Goal: Task Accomplishment & Management: Understand process/instructions

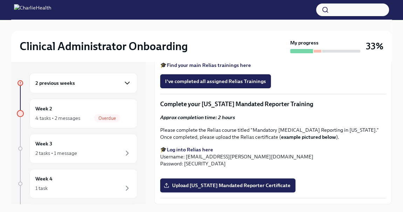
click at [125, 83] on icon "button" at bounding box center [127, 83] width 8 height 8
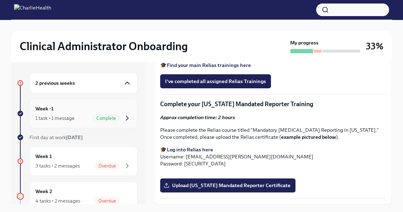
click at [126, 116] on icon "button" at bounding box center [127, 118] width 8 height 8
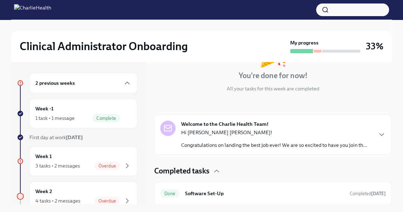
scroll to position [62, 0]
click at [114, 162] on div "Overdue" at bounding box center [112, 166] width 37 height 8
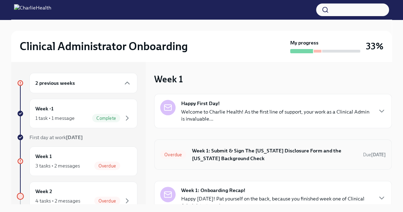
click at [269, 160] on h6 "Week 1: Submit & Sign The [US_STATE] Disclosure Form and the [US_STATE] Backgro…" at bounding box center [275, 154] width 166 height 15
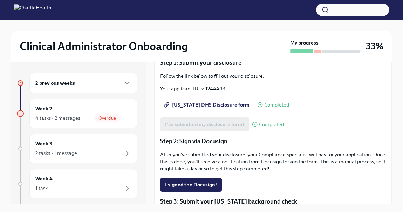
scroll to position [68, 0]
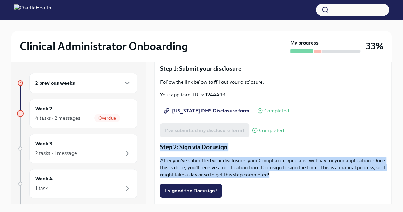
drag, startPoint x: 305, startPoint y: 174, endPoint x: 158, endPoint y: 150, distance: 149.3
click at [158, 150] on div "Approx completion time: 20mins Step 1: Submit your disclosure Follow the link b…" at bounding box center [273, 188] width 238 height 284
copy div "Step 2: Sign via Docusign After you've submitted your disclosure, your Complian…"
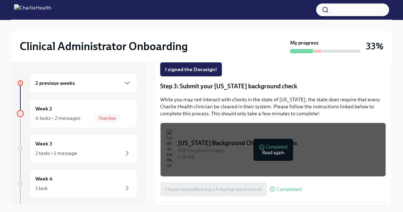
scroll to position [214, 0]
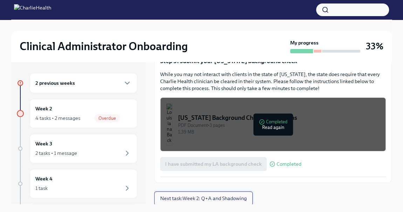
click at [204, 199] on span "Next task : Week 2: Q+A and Shadowing" at bounding box center [203, 198] width 87 height 7
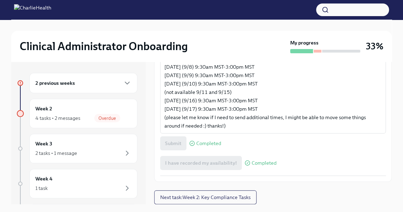
scroll to position [495, 0]
click at [215, 195] on span "Next task : Week 2: Key Compliance Tasks" at bounding box center [205, 197] width 90 height 7
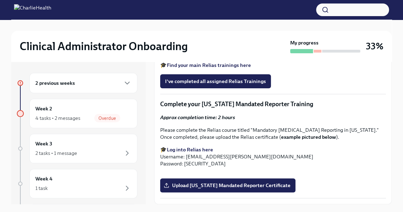
scroll to position [12, 0]
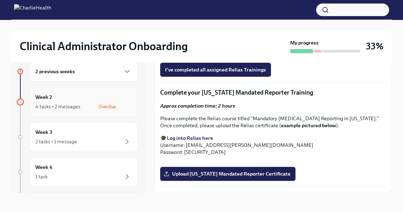
click at [70, 100] on div "Week 2 4 tasks • 2 messages Overdue" at bounding box center [83, 102] width 96 height 18
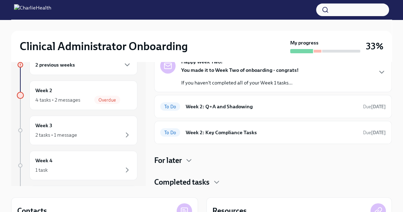
scroll to position [18, 0]
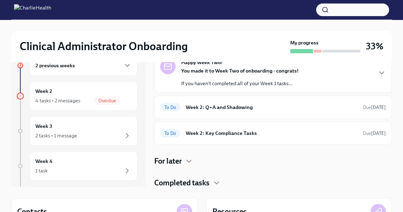
click at [183, 160] on div "For later" at bounding box center [273, 161] width 238 height 11
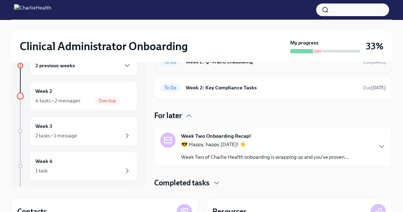
scroll to position [110, 0]
click at [105, 125] on div "Week 3 2 tasks • 1 message" at bounding box center [83, 131] width 96 height 18
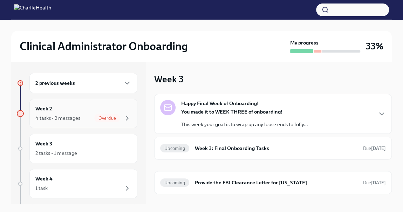
click at [70, 110] on div "Week 2 4 tasks • 2 messages Overdue" at bounding box center [83, 114] width 96 height 18
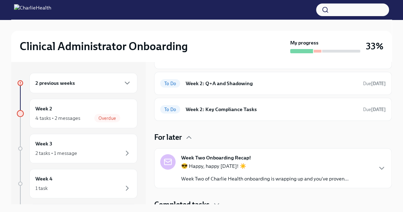
scroll to position [110, 0]
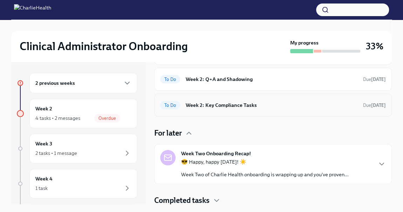
click at [248, 107] on h6 "Week 2: Key Compliance Tasks" at bounding box center [272, 105] width 172 height 8
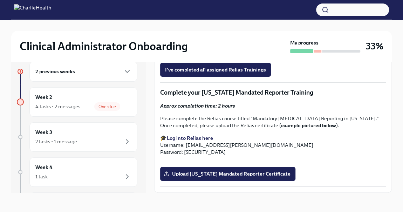
scroll to position [652, 0]
click at [224, 57] on strong "Find your main Relias trainings here" at bounding box center [209, 54] width 84 height 6
